Goal: Information Seeking & Learning: Learn about a topic

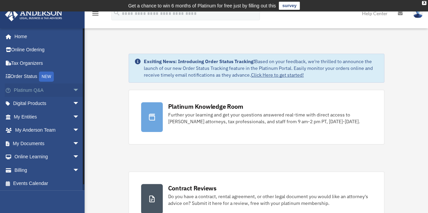
click at [65, 92] on link "Platinum Q&A arrow_drop_down" at bounding box center [47, 91] width 85 height 14
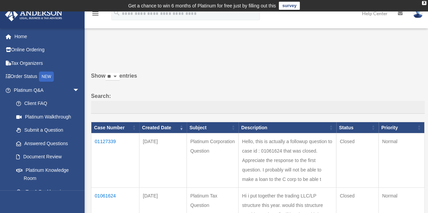
click at [107, 140] on td "01127339" at bounding box center [115, 161] width 48 height 54
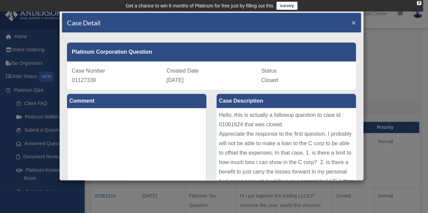
click at [351, 24] on span "×" at bounding box center [353, 23] width 4 height 8
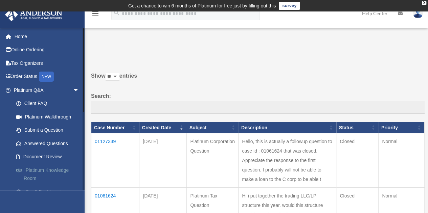
click at [42, 171] on link "Platinum Knowledge Room" at bounding box center [49, 175] width 80 height 22
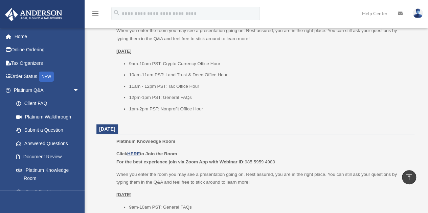
scroll to position [325, 0]
